Goal: Find specific page/section: Find specific page/section

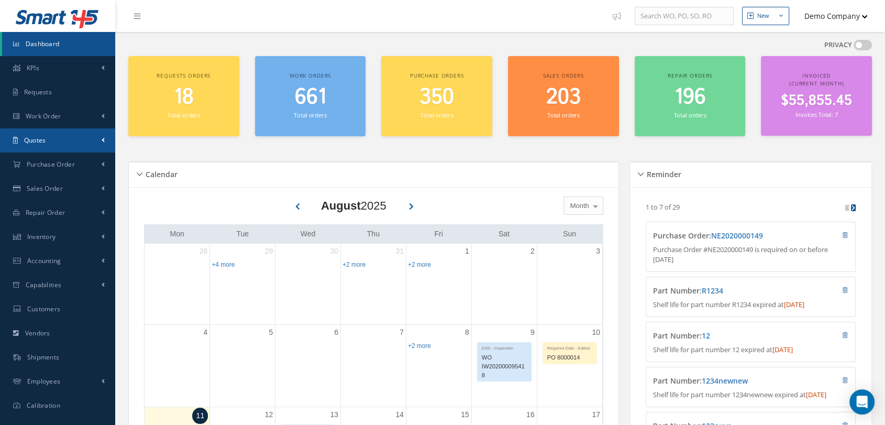
click at [61, 128] on link "Quotes" at bounding box center [57, 140] width 115 height 24
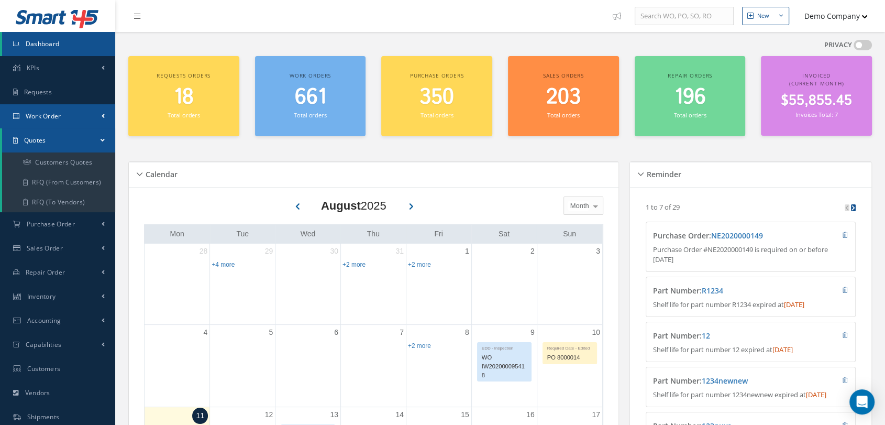
click at [84, 121] on link "Work Order" at bounding box center [57, 116] width 115 height 24
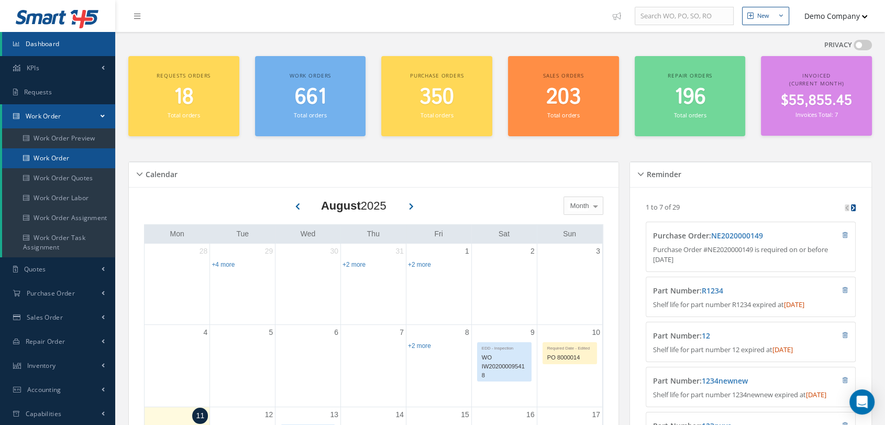
click at [80, 161] on link "Work Order" at bounding box center [58, 158] width 113 height 20
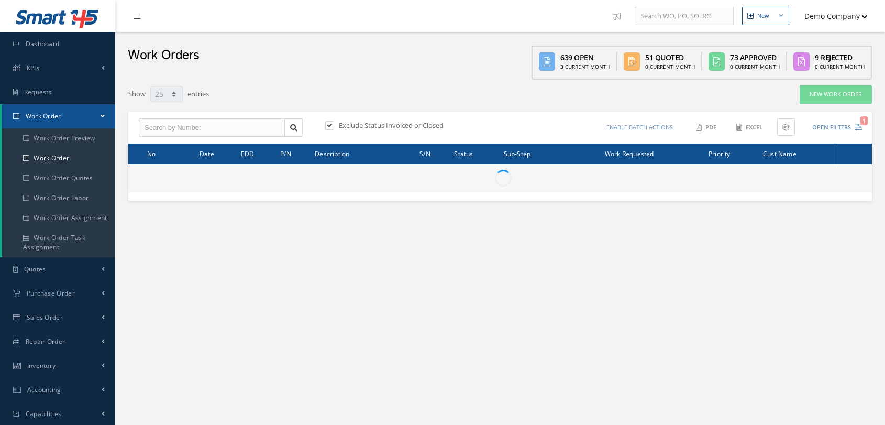
select select "25"
